Goal: Task Accomplishment & Management: Complete application form

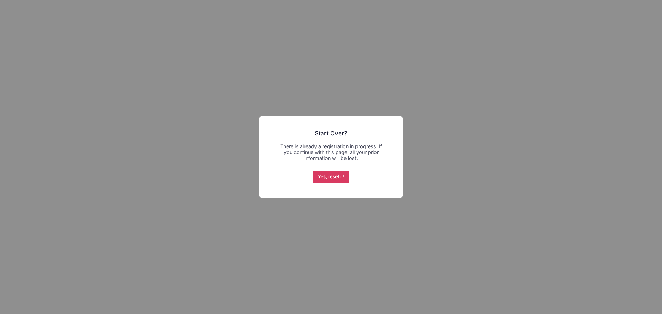
click at [334, 180] on button "Yes, reset it!" at bounding box center [331, 177] width 36 height 12
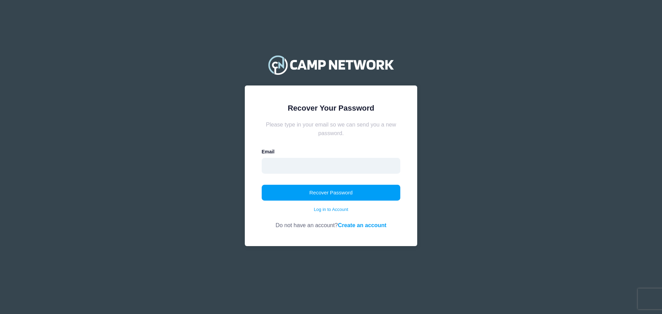
click at [311, 162] on input "email" at bounding box center [331, 166] width 139 height 16
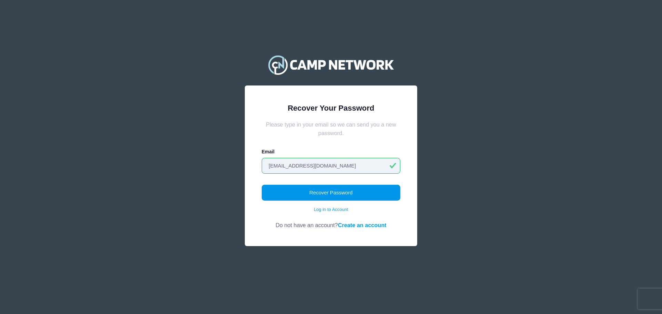
type input "dmell00@yahoo.com"
click at [328, 192] on button "Recover Password" at bounding box center [331, 193] width 139 height 16
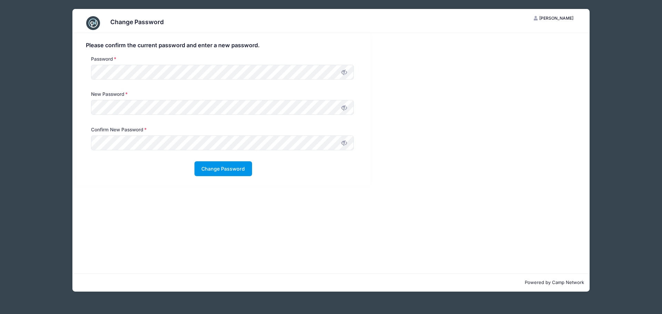
click at [226, 175] on button "Change Password" at bounding box center [223, 168] width 58 height 15
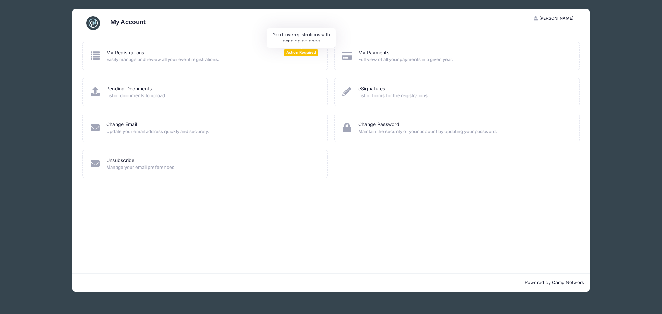
click at [299, 53] on span "Action Required" at bounding box center [301, 52] width 34 height 7
click at [111, 52] on link "My Registrations" at bounding box center [125, 52] width 38 height 7
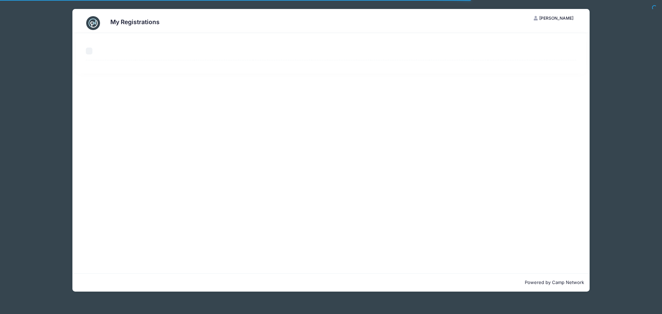
select select "50"
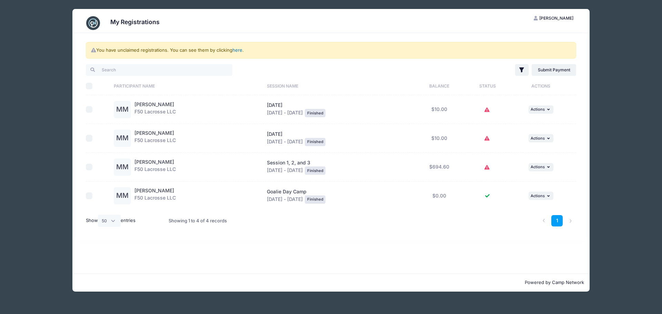
click at [236, 51] on link "here" at bounding box center [237, 50] width 10 height 6
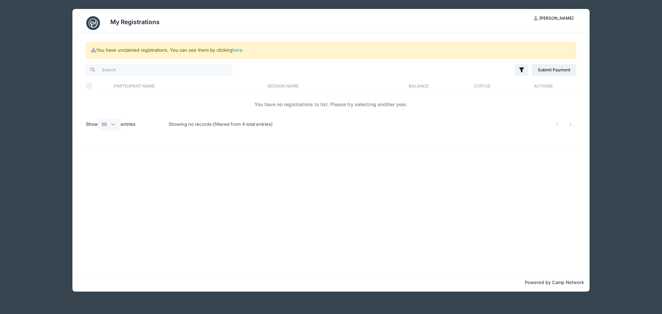
click at [604, 63] on div "My Registrations MM Mikayla Mellenthine My Account Logout You have unclaimed re…" at bounding box center [331, 150] width 620 height 300
click at [92, 18] on img at bounding box center [93, 23] width 14 height 14
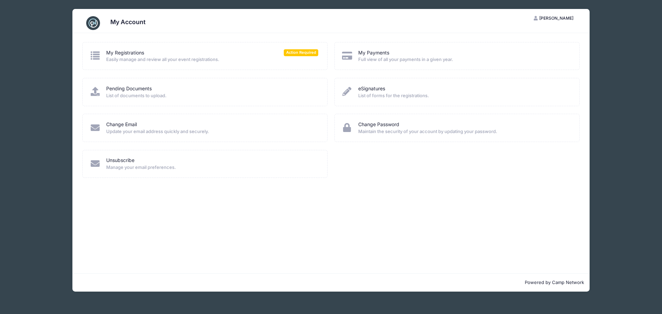
click at [605, 55] on div "My Account MM [PERSON_NAME] My Account Logout My Registrations Action Required …" at bounding box center [331, 150] width 620 height 300
click at [295, 51] on span "Action Required" at bounding box center [301, 52] width 34 height 7
click at [130, 51] on link "My Registrations" at bounding box center [125, 52] width 38 height 7
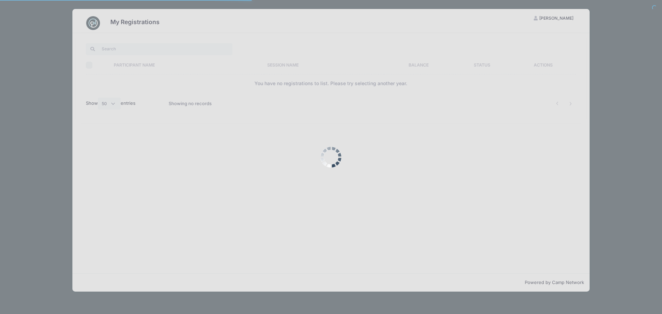
select select "50"
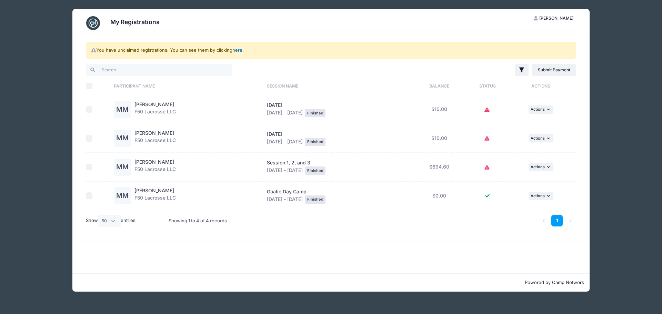
click at [237, 50] on link "here" at bounding box center [237, 50] width 10 height 6
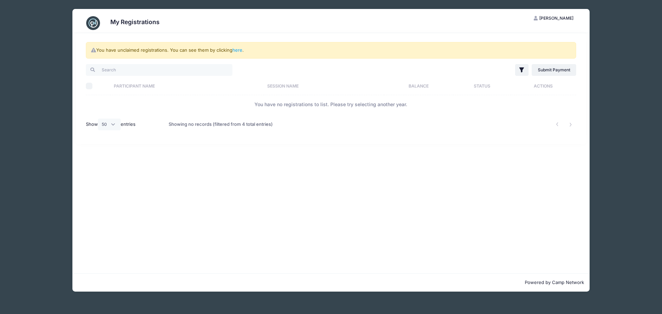
click at [95, 23] on img at bounding box center [93, 23] width 14 height 14
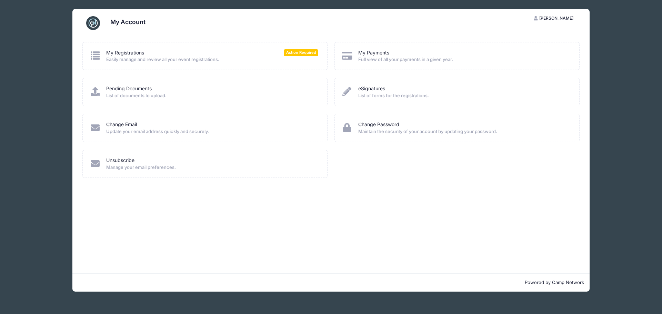
click at [539, 19] on span "[PERSON_NAME]" at bounding box center [556, 18] width 34 height 5
click at [515, 53] on link "Logout" at bounding box center [537, 53] width 80 height 13
click at [560, 19] on span "Mikayla Mellenthine" at bounding box center [556, 18] width 34 height 5
click at [521, 54] on link "Logout" at bounding box center [537, 53] width 80 height 13
click at [539, 18] on span "[PERSON_NAME]" at bounding box center [556, 18] width 34 height 5
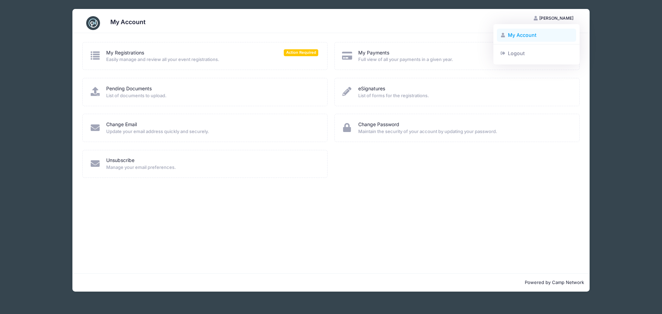
click at [521, 34] on link "My Account" at bounding box center [537, 35] width 80 height 13
click at [539, 18] on span "[PERSON_NAME]" at bounding box center [556, 18] width 34 height 5
click at [518, 53] on link "Logout" at bounding box center [537, 53] width 80 height 13
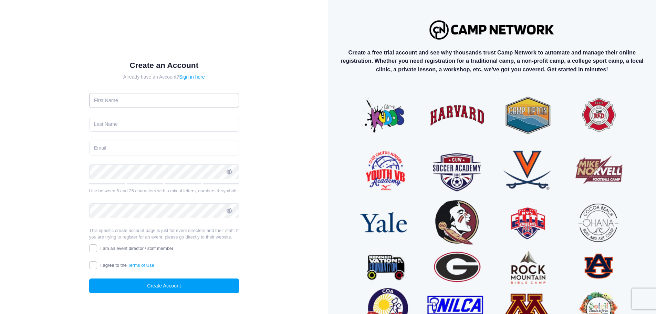
click at [157, 104] on input "text" at bounding box center [164, 100] width 150 height 15
type input "[PERSON_NAME]"
type input "mellenthine"
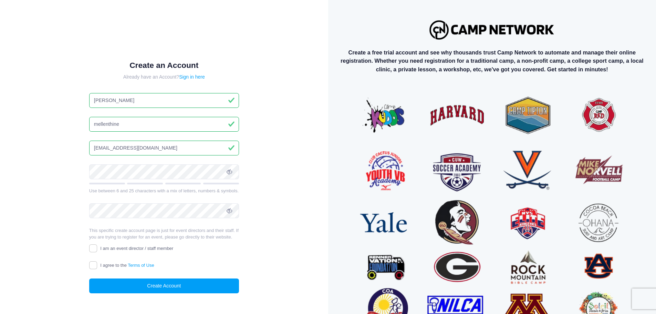
type input "[EMAIL_ADDRESS][DOMAIN_NAME]"
click at [256, 252] on div "Create an Account Already have an Account? Sign in here [PERSON_NAME][GEOGRAPHI…" at bounding box center [164, 182] width 306 height 343
click at [97, 265] on label "I agree to the Terms of Use" at bounding box center [121, 265] width 65 height 7
click at [97, 265] on input "I agree to the Terms of Use" at bounding box center [93, 265] width 8 height 8
checkbox input "true"
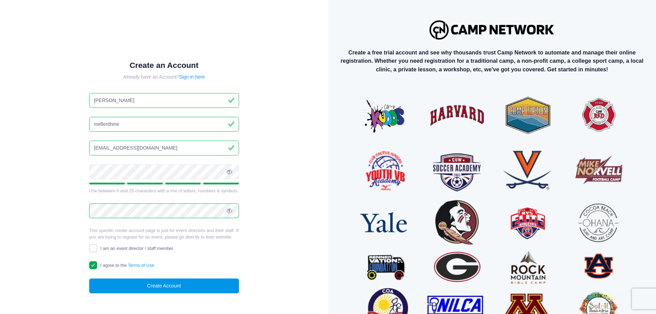
click at [175, 288] on button "Create Account" at bounding box center [164, 285] width 150 height 15
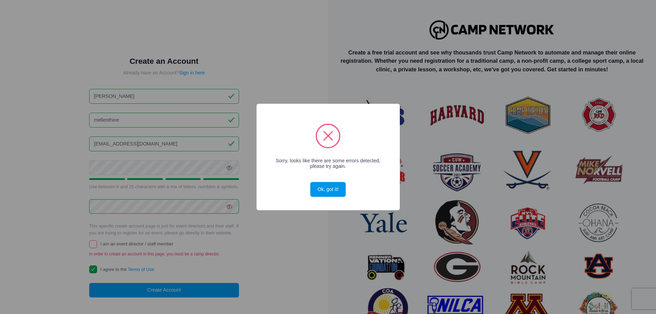
click at [328, 190] on button "Ok, got it!" at bounding box center [327, 189] width 35 height 15
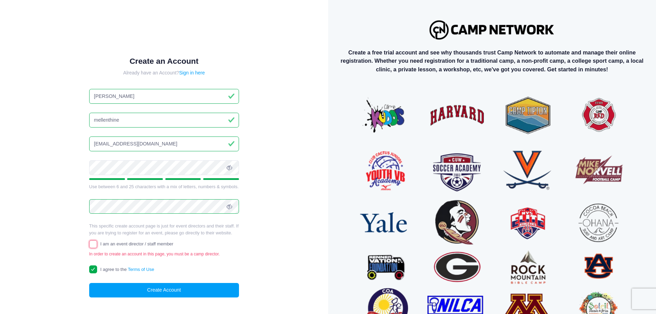
click at [89, 244] on input "I am an event director / staff member" at bounding box center [93, 244] width 8 height 8
checkbox input "true"
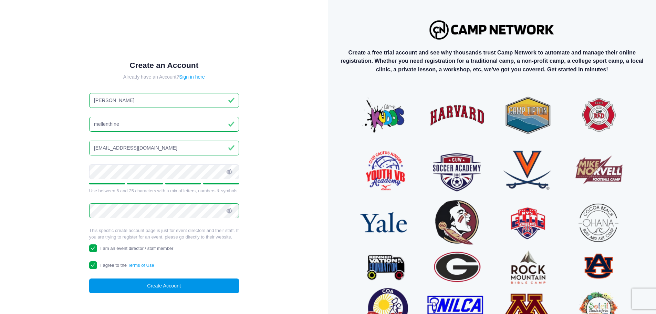
click at [151, 282] on button "Create Account" at bounding box center [164, 285] width 150 height 15
